Goal: Information Seeking & Learning: Learn about a topic

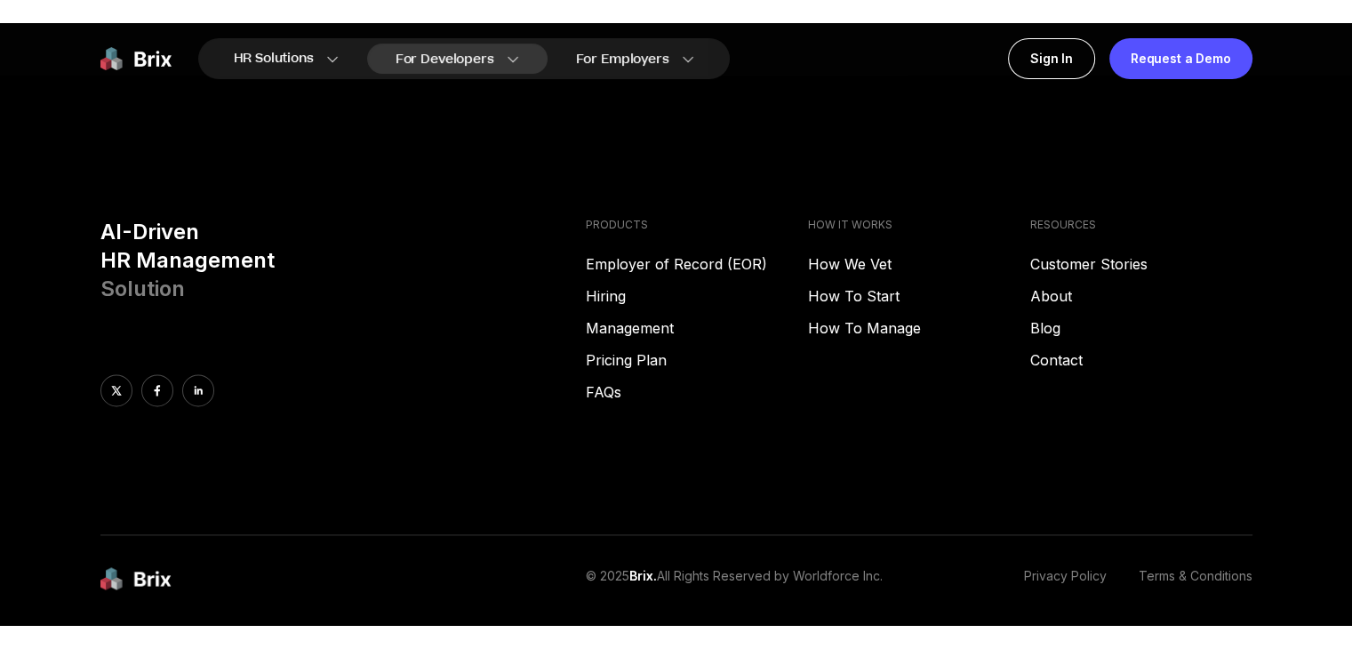
scroll to position [9081, 0]
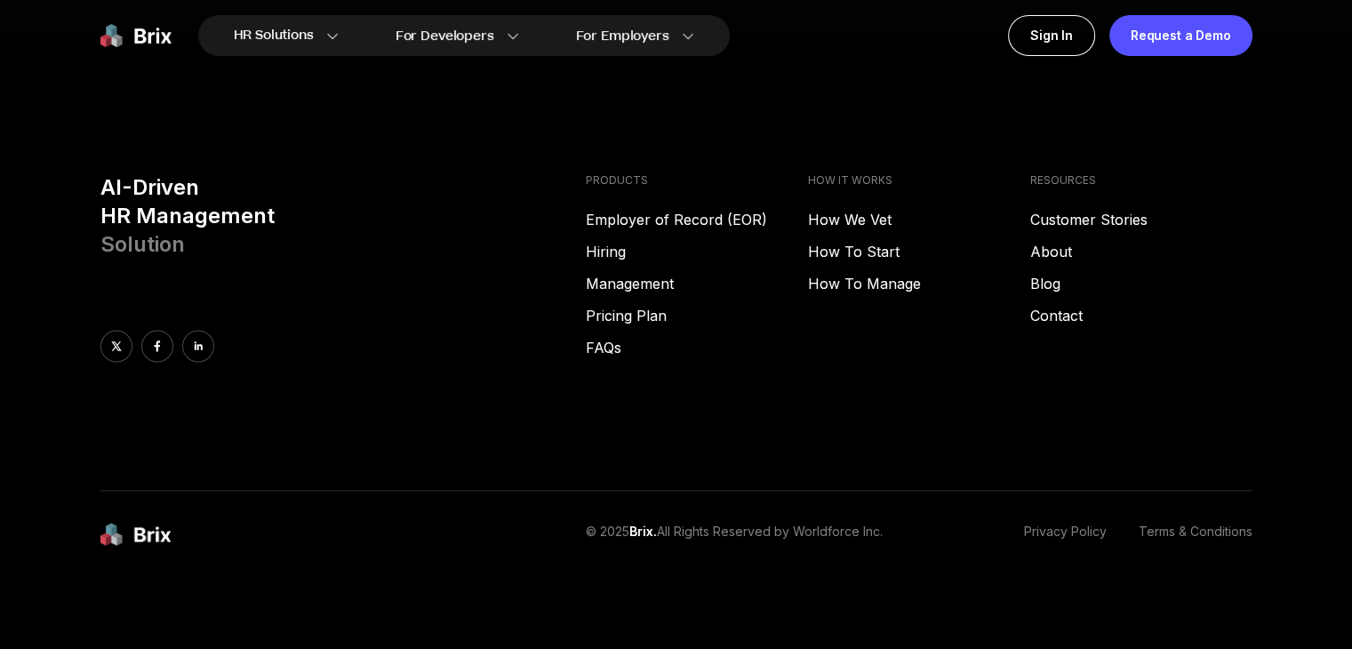
scroll to position [2507, 0]
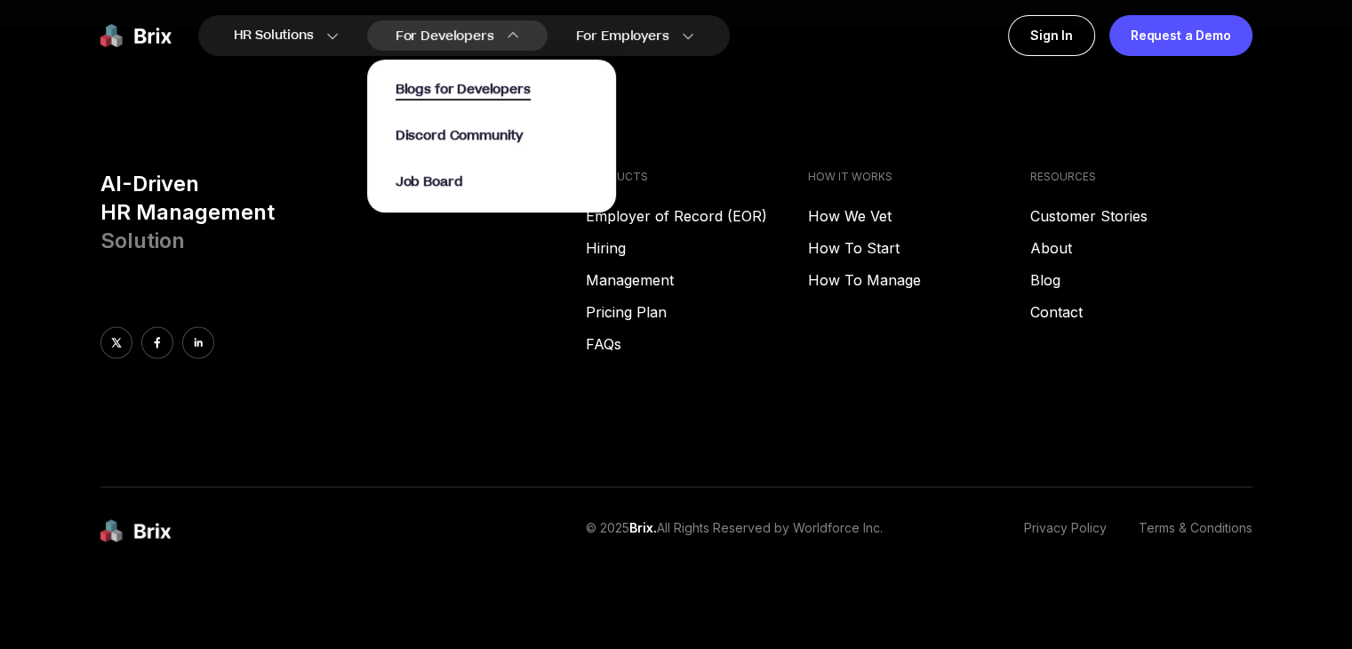
click at [498, 88] on span "Blogs for Developers" at bounding box center [463, 90] width 135 height 20
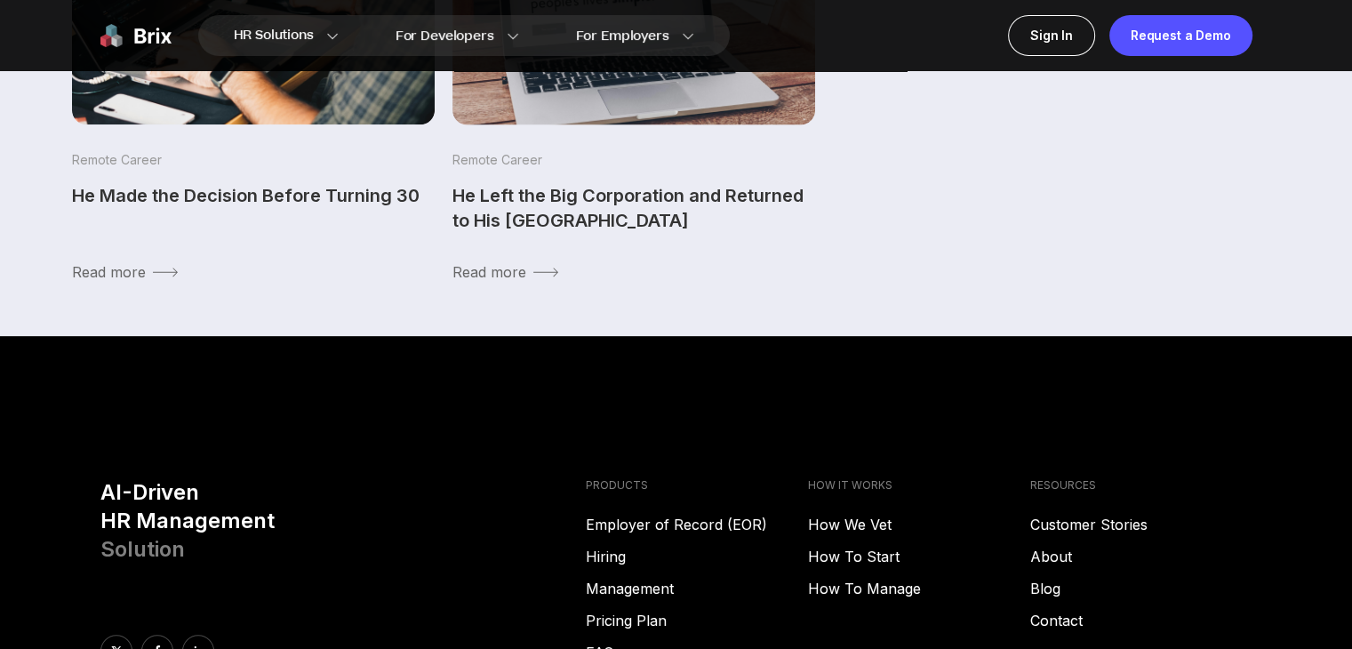
scroll to position [1035, 0]
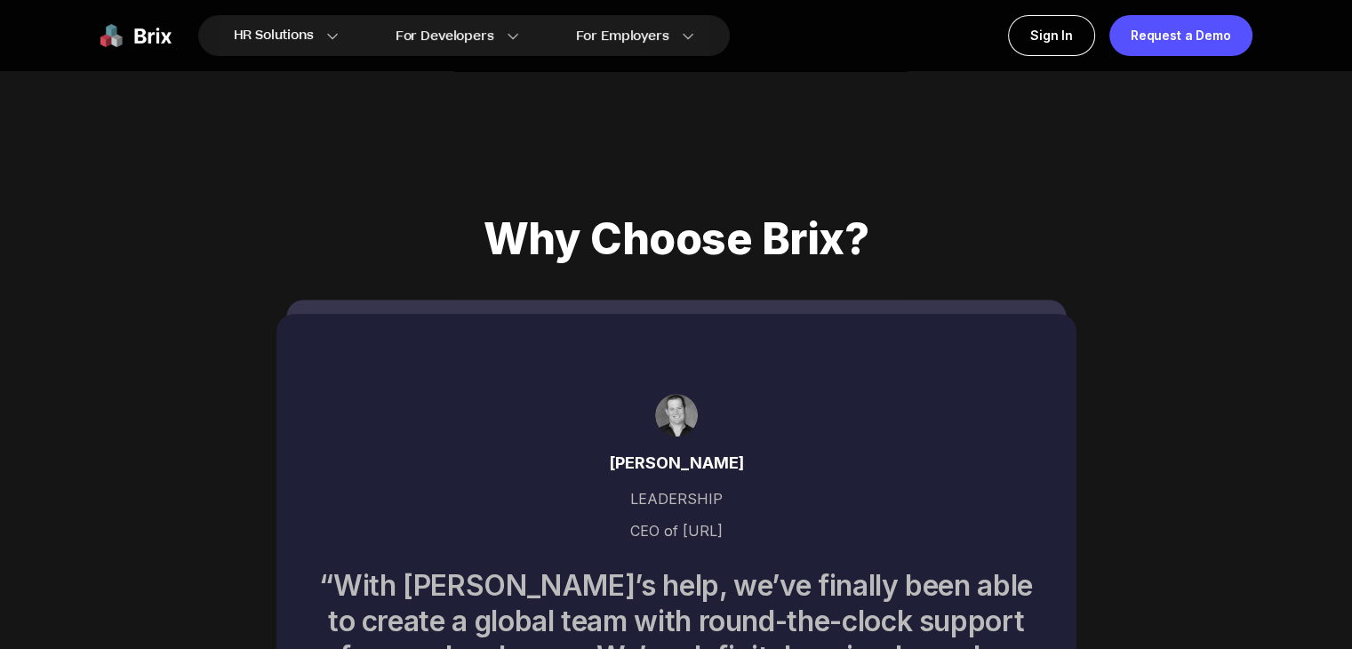
scroll to position [7392, 0]
